Goal: Information Seeking & Learning: Find specific fact

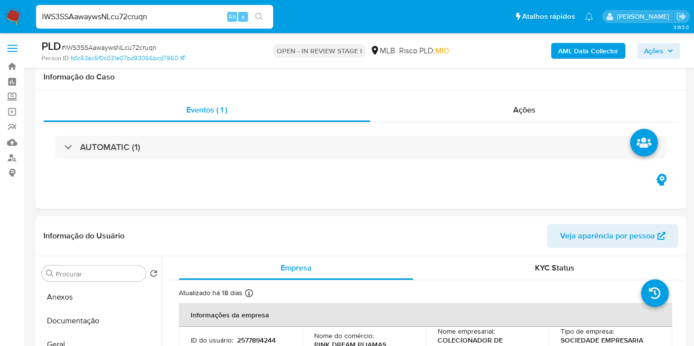
select select "10"
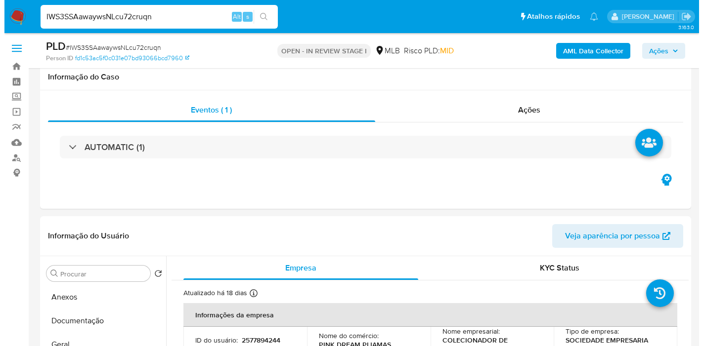
scroll to position [165, 0]
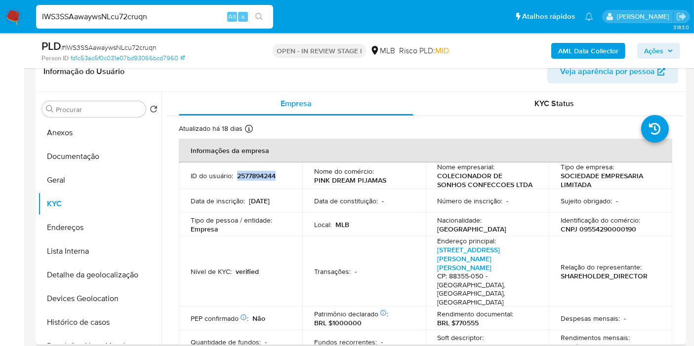
click at [470, 319] on p "BRL $770555" at bounding box center [459, 323] width 42 height 9
copy p "770555"
click at [583, 49] on b "AML Data Collector" at bounding box center [588, 51] width 60 height 16
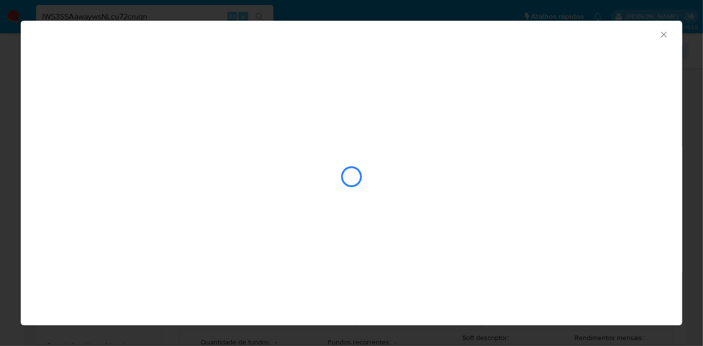
click at [668, 33] on icon "Fechar a janela" at bounding box center [664, 35] width 10 height 10
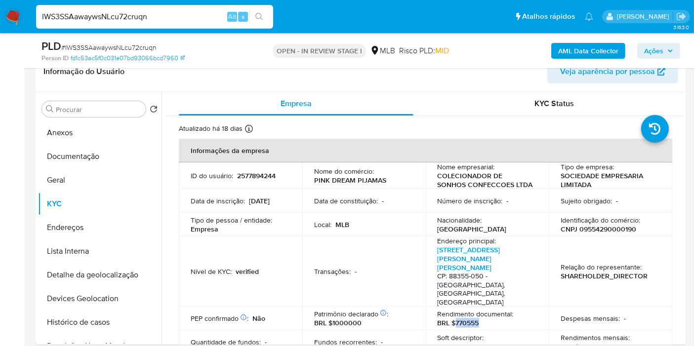
click at [591, 51] on b "AML Data Collector" at bounding box center [588, 51] width 60 height 16
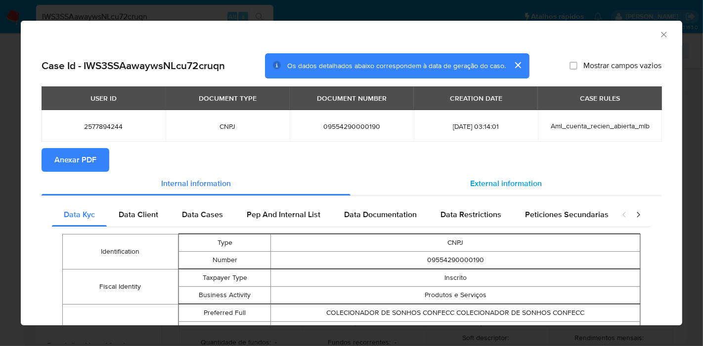
click at [493, 184] on span "External information" at bounding box center [506, 183] width 72 height 11
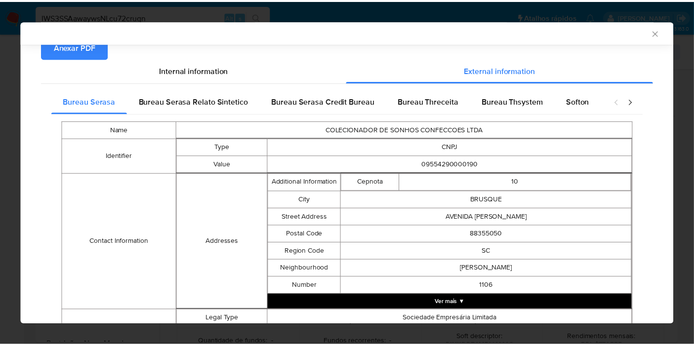
scroll to position [427, 0]
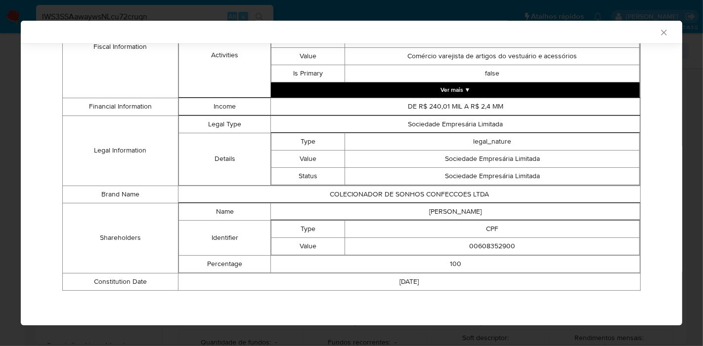
click at [465, 209] on td "[PERSON_NAME]" at bounding box center [455, 211] width 369 height 17
copy td "[PERSON_NAME]"
click at [491, 241] on td "00608352900" at bounding box center [492, 246] width 294 height 17
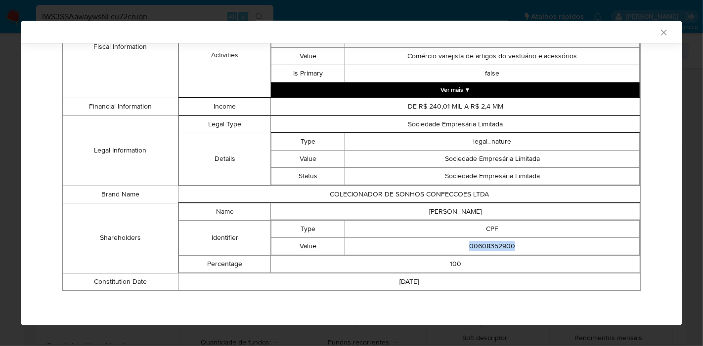
click at [491, 241] on td "00608352900" at bounding box center [492, 246] width 294 height 17
copy td "00608352900"
click at [464, 210] on td "[PERSON_NAME]" at bounding box center [455, 211] width 369 height 17
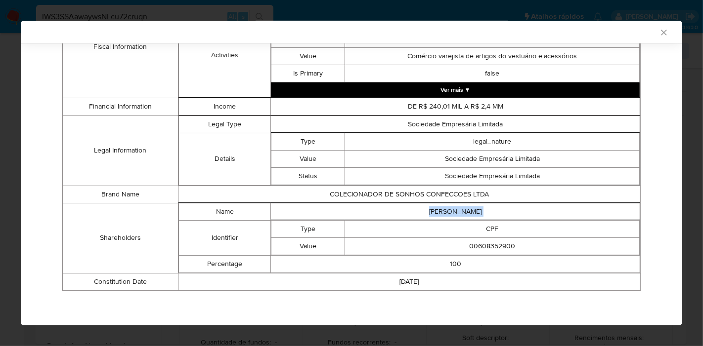
copy td "[PERSON_NAME]"
click at [494, 244] on td "00608352900" at bounding box center [492, 246] width 294 height 17
copy td "00608352900"
click at [659, 32] on icon "Fechar a janela" at bounding box center [664, 33] width 10 height 10
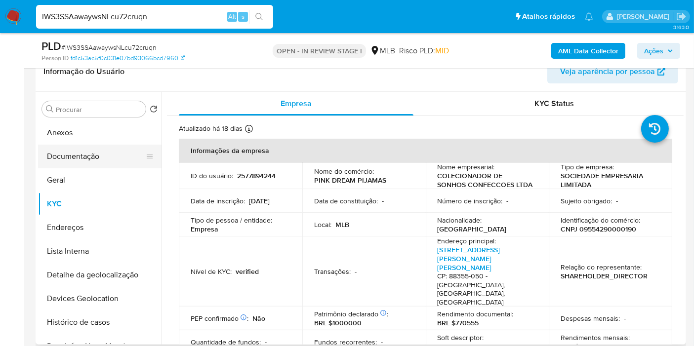
click at [109, 162] on button "Documentação" at bounding box center [96, 157] width 116 height 24
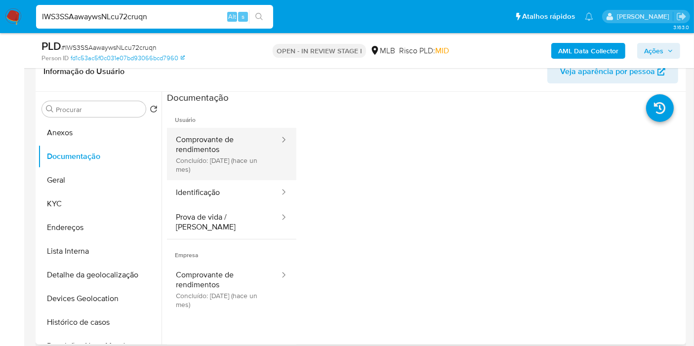
click at [236, 146] on button "Comprovante de rendimentos Concluído: [DATE] (hace un mes)" at bounding box center [224, 154] width 114 height 52
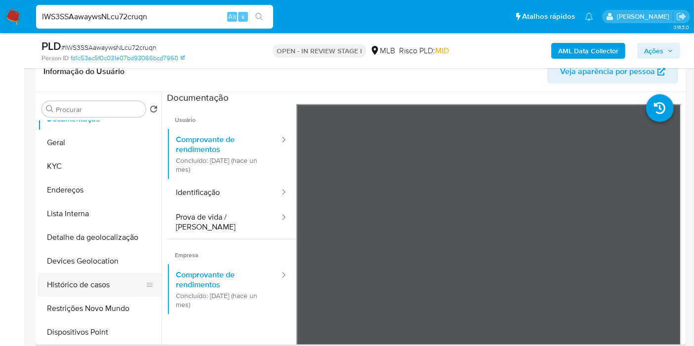
scroll to position [55, 0]
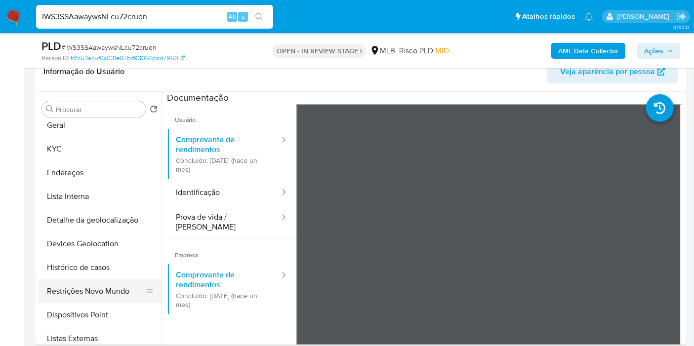
click at [109, 292] on button "Restrições Novo Mundo" at bounding box center [96, 292] width 116 height 24
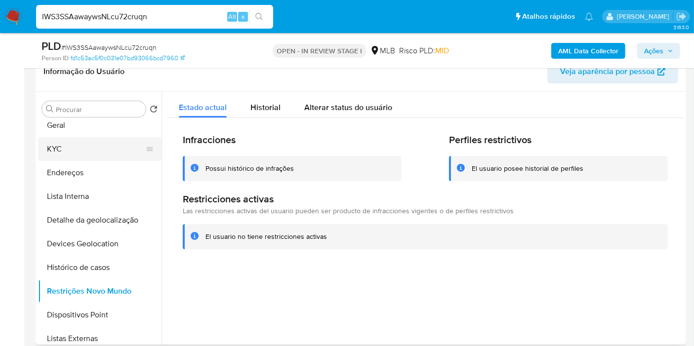
click at [62, 138] on button "KYC" at bounding box center [96, 149] width 116 height 24
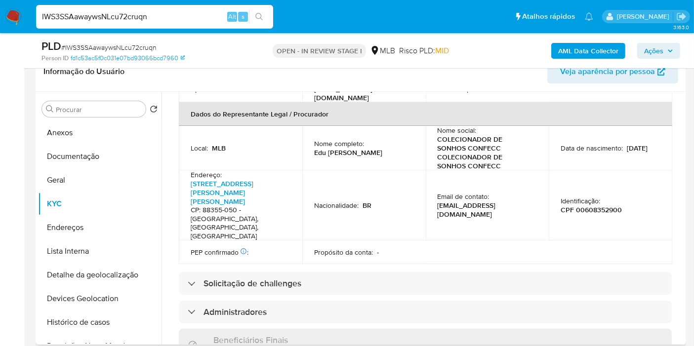
scroll to position [627, 0]
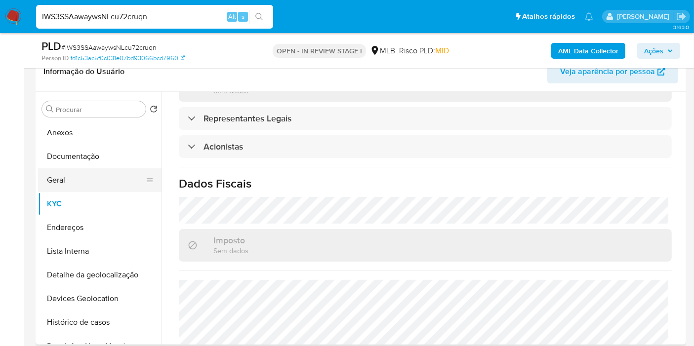
click at [96, 172] on button "Geral" at bounding box center [96, 180] width 116 height 24
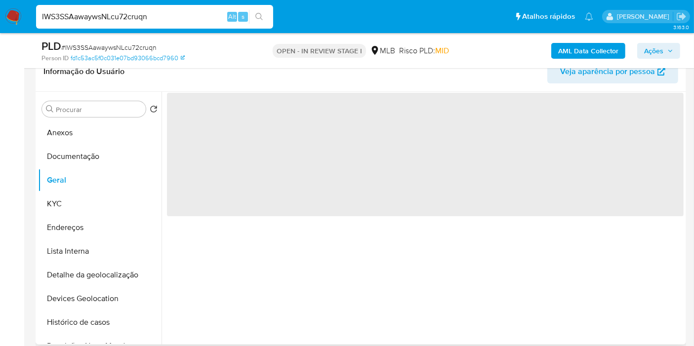
scroll to position [0, 0]
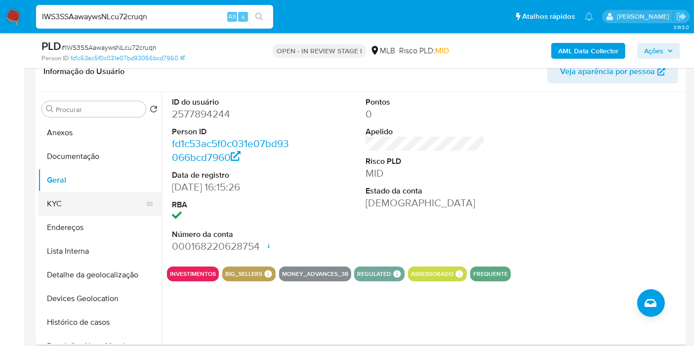
click at [46, 194] on button "KYC" at bounding box center [96, 204] width 116 height 24
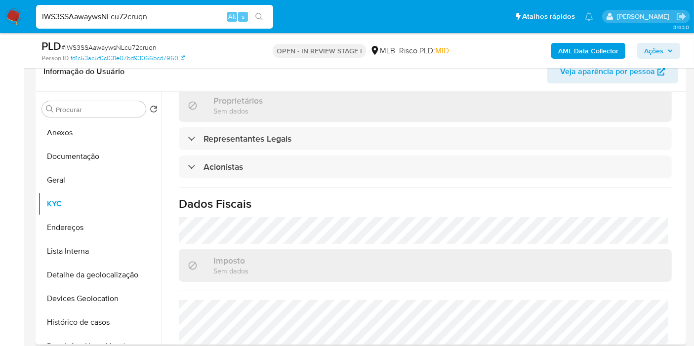
scroll to position [627, 0]
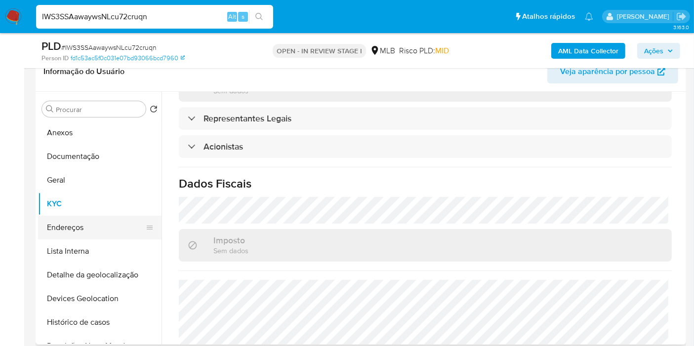
click at [114, 229] on button "Endereços" at bounding box center [96, 228] width 116 height 24
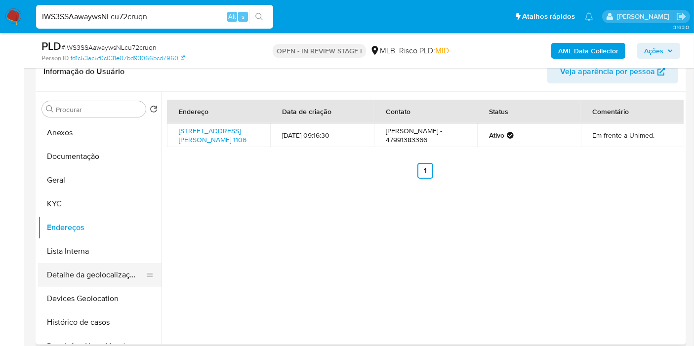
click at [81, 287] on button "Devices Geolocation" at bounding box center [100, 299] width 124 height 24
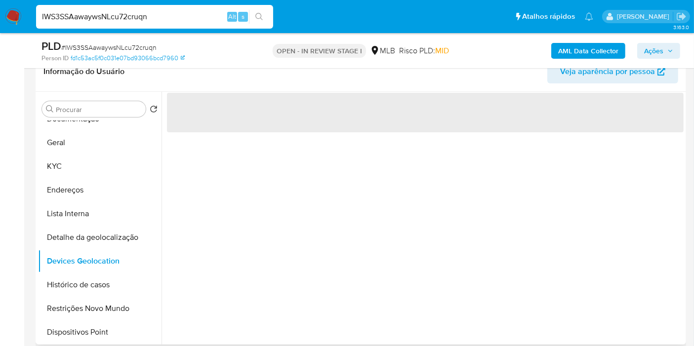
scroll to position [55, 0]
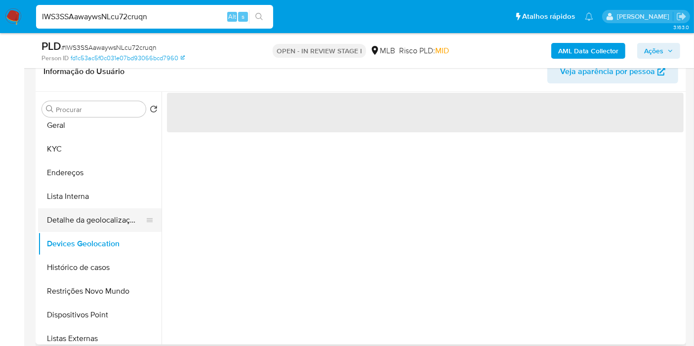
click at [89, 222] on button "Detalhe da geolocalização" at bounding box center [96, 221] width 116 height 24
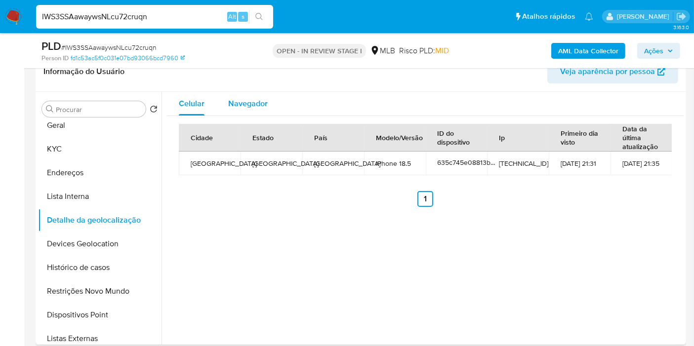
click at [266, 106] on span "Navegador" at bounding box center [248, 103] width 40 height 11
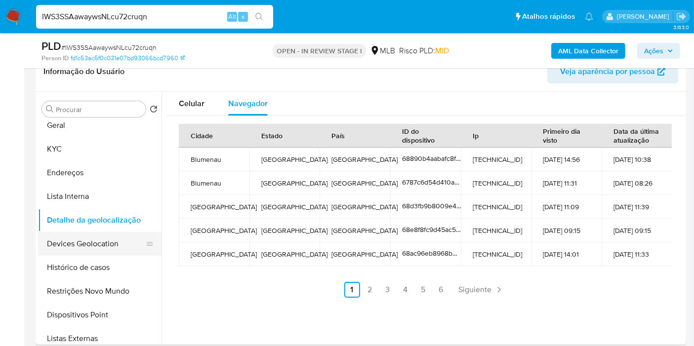
click at [108, 241] on button "Devices Geolocation" at bounding box center [96, 244] width 116 height 24
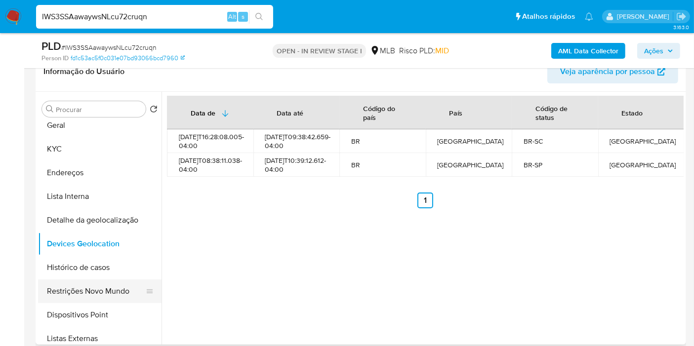
click at [100, 286] on button "Restrições Novo Mundo" at bounding box center [96, 292] width 116 height 24
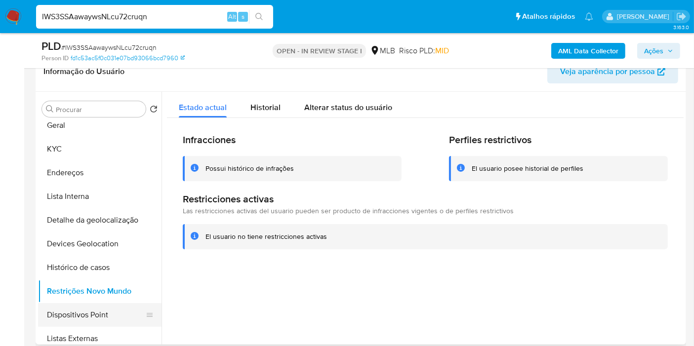
click at [117, 306] on button "Dispositivos Point" at bounding box center [96, 315] width 116 height 24
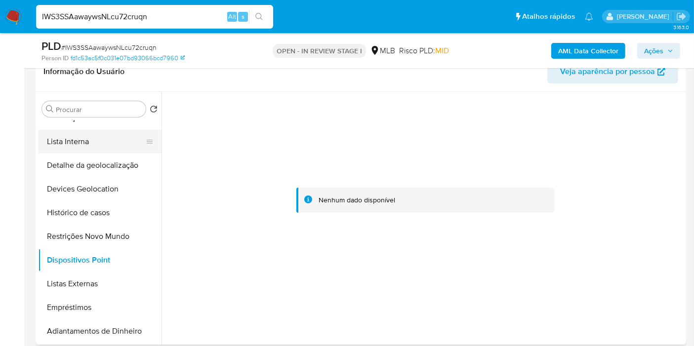
scroll to position [0, 0]
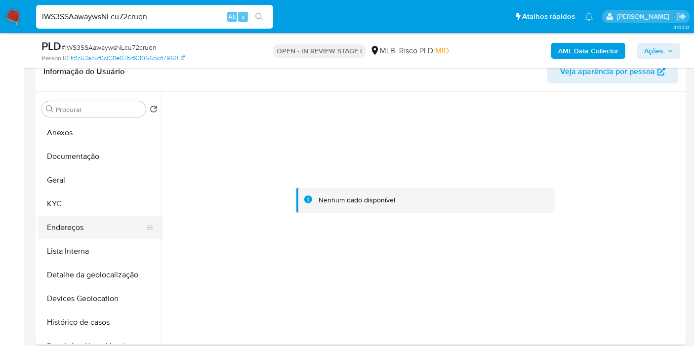
click at [89, 226] on button "Endereços" at bounding box center [96, 228] width 116 height 24
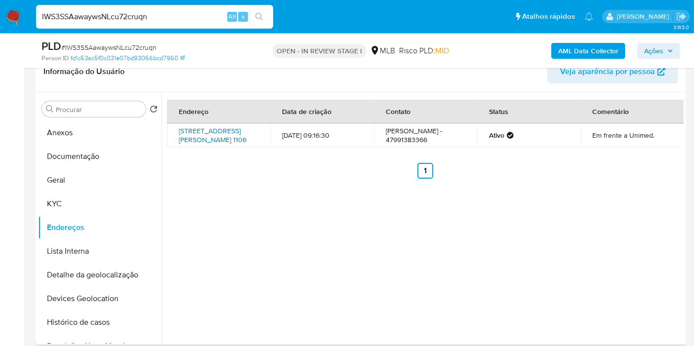
click at [221, 130] on link "[STREET_ADDRESS][PERSON_NAME] 1106" at bounding box center [213, 135] width 68 height 19
click at [103, 207] on button "KYC" at bounding box center [96, 204] width 116 height 24
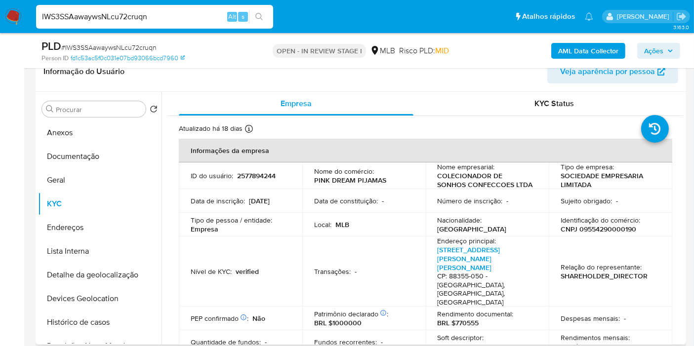
click at [615, 231] on p "CNPJ 09554290000190" at bounding box center [599, 229] width 76 height 9
copy p "09554290000190"
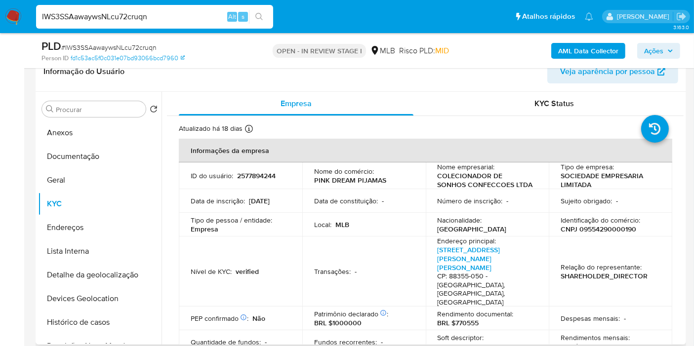
click at [255, 165] on td "ID do usuário : 2577894244" at bounding box center [241, 176] width 124 height 27
click at [255, 174] on p "2577894244" at bounding box center [256, 175] width 39 height 9
copy p "2577894244"
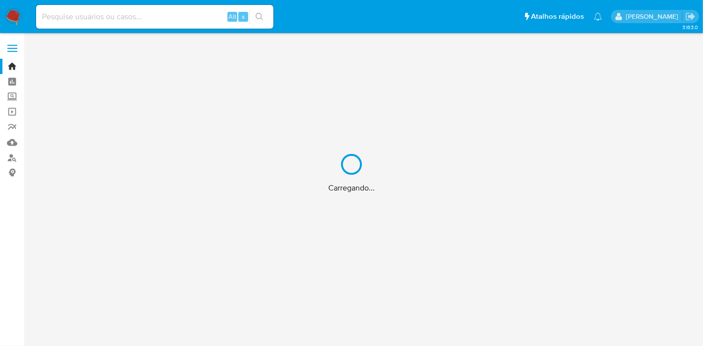
click at [11, 115] on div "Carregando..." at bounding box center [351, 173] width 703 height 346
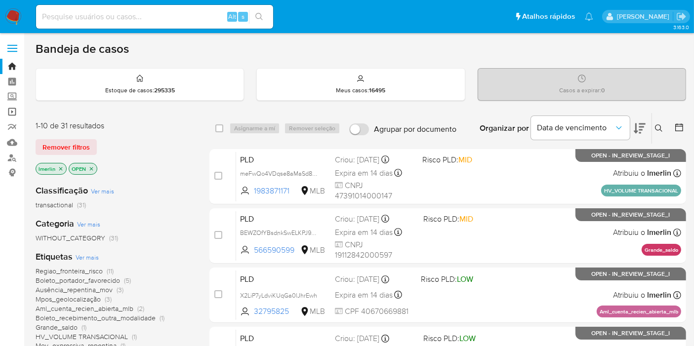
click at [12, 112] on link "Operações em massa" at bounding box center [59, 111] width 118 height 15
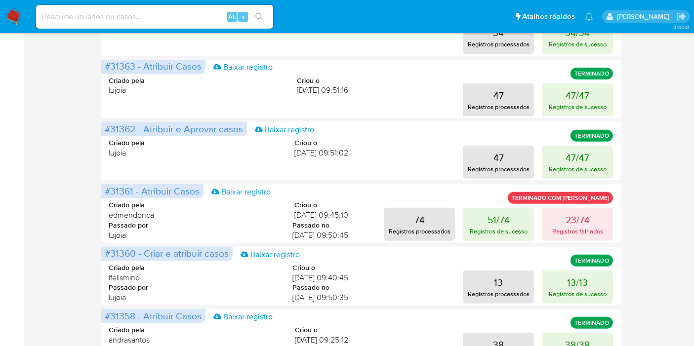
scroll to position [478, 0]
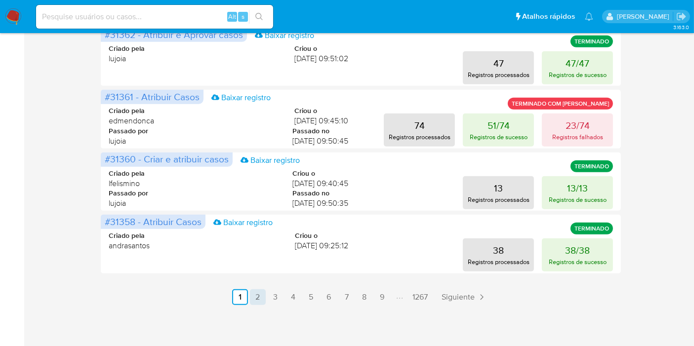
click at [261, 296] on link "2" at bounding box center [258, 298] width 16 height 16
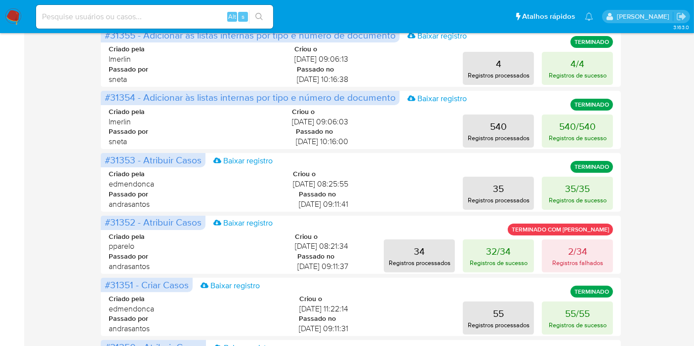
scroll to position [149, 0]
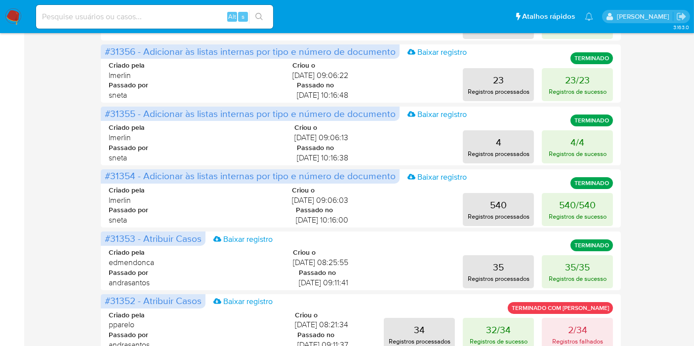
click at [665, 225] on div "Operações em massa Criar uma operação Só pode haver no máximo 5 recursos colado…" at bounding box center [361, 262] width 651 height 744
